Goal: Transaction & Acquisition: Subscribe to service/newsletter

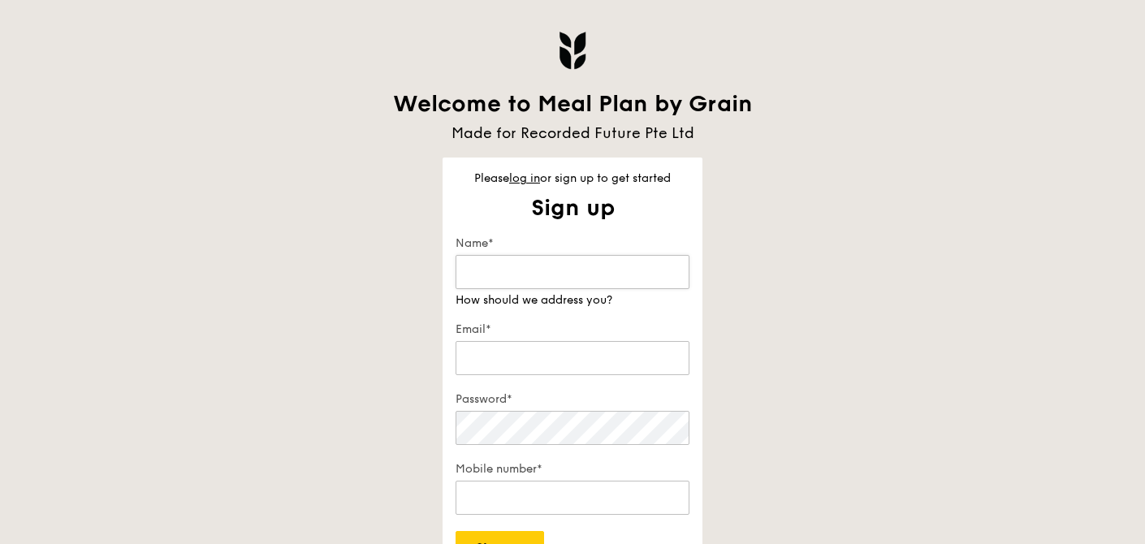
click at [532, 278] on input "Name*" at bounding box center [573, 272] width 234 height 34
type input "[PERSON_NAME]"
click at [523, 183] on link "log in" at bounding box center [524, 178] width 31 height 14
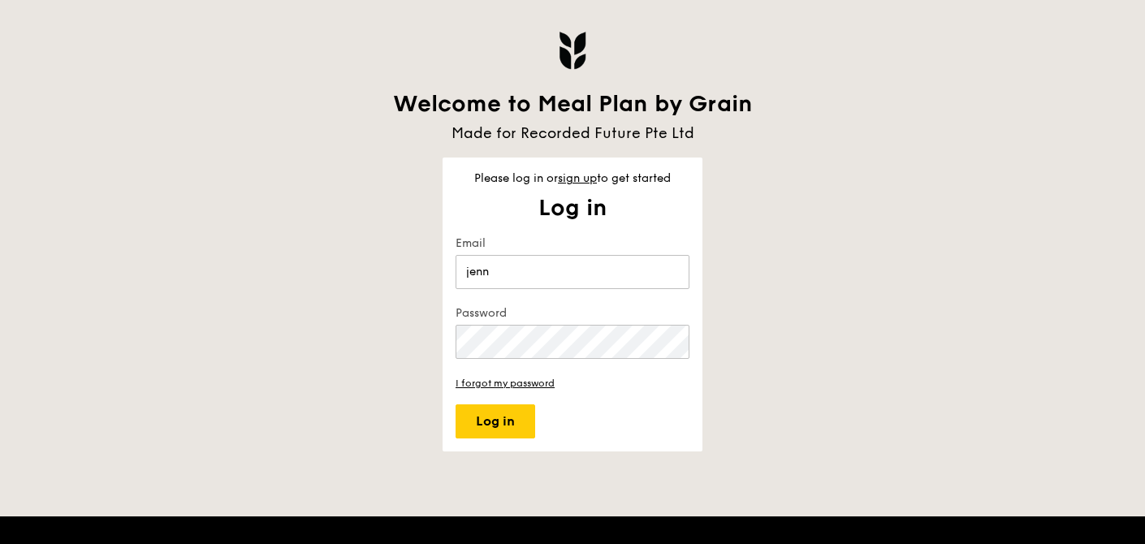
type input "[PERSON_NAME][DOMAIN_NAME][EMAIL_ADDRESS][PERSON_NAME][DOMAIN_NAME]"
click at [489, 426] on button "Log in" at bounding box center [496, 421] width 80 height 34
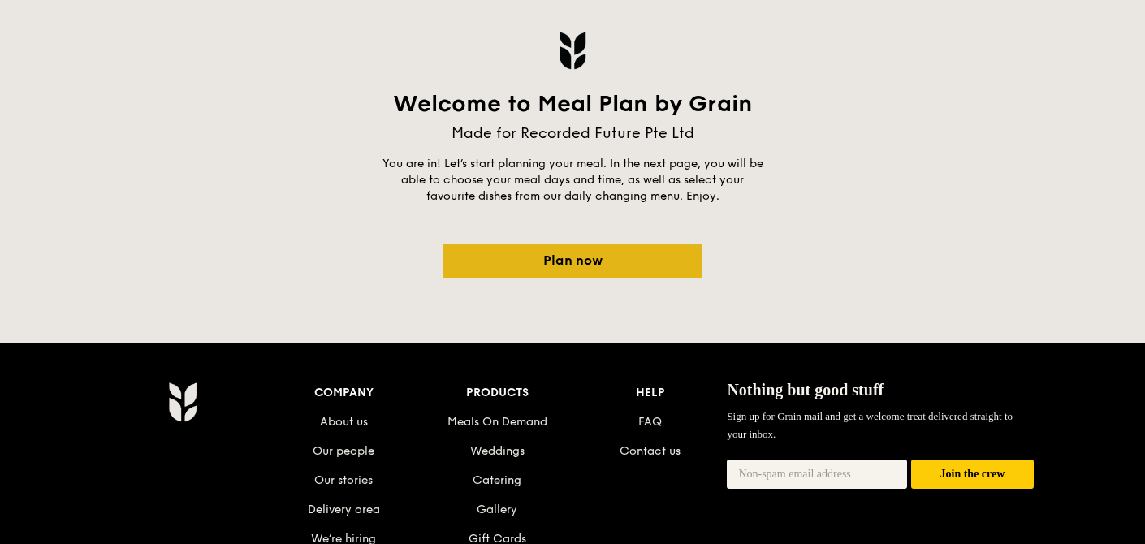
click at [598, 274] on link "Plan now" at bounding box center [573, 261] width 260 height 34
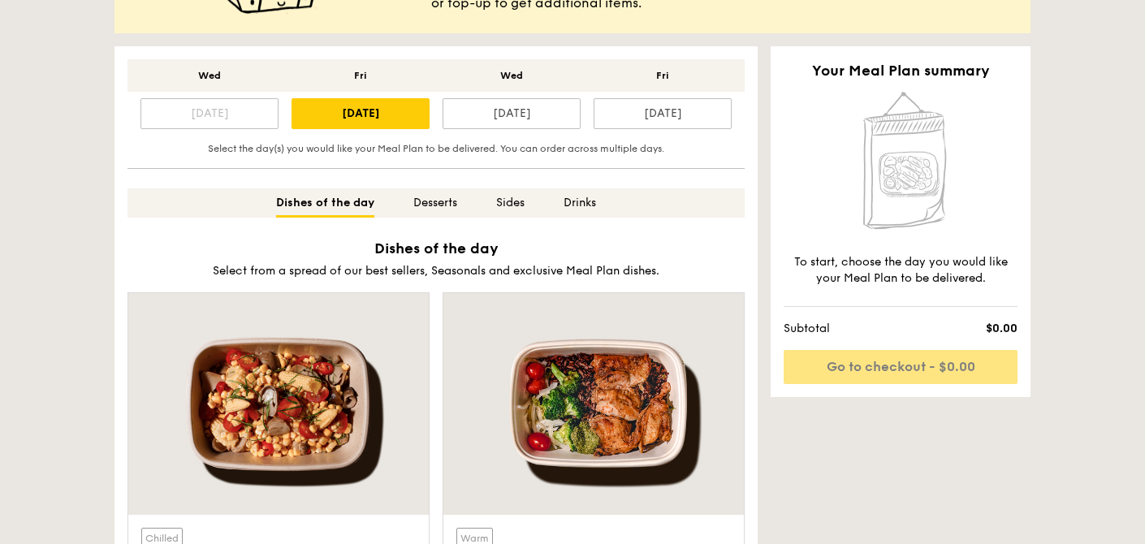
scroll to position [456, 0]
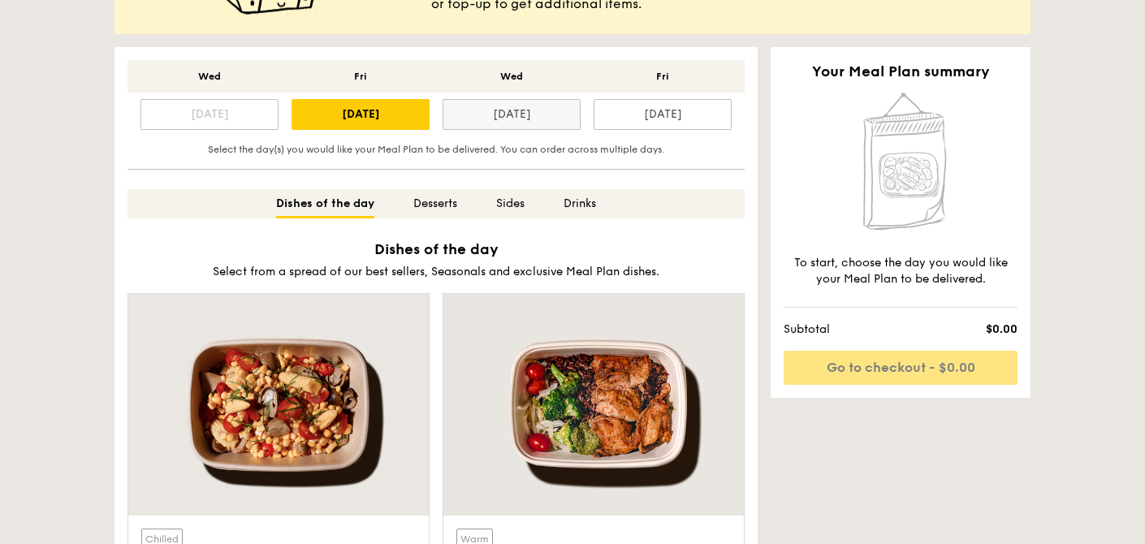
click at [506, 119] on div "[DATE]" at bounding box center [512, 114] width 138 height 31
